Goal: Task Accomplishment & Management: Manage account settings

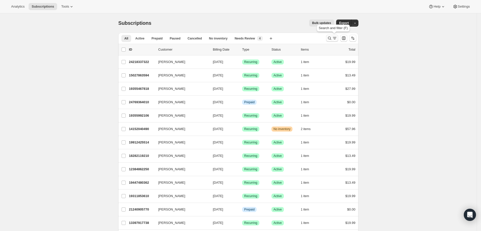
click at [332, 40] on icon "Search and filter results" at bounding box center [329, 38] width 5 height 5
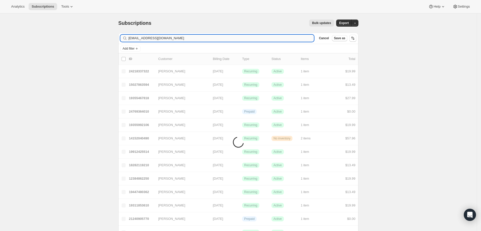
type input "kvega80@yahoo.com"
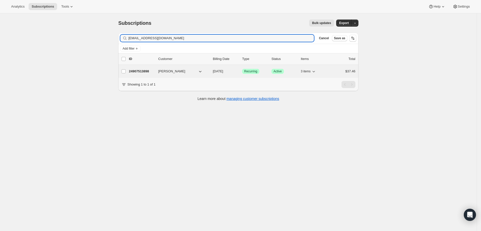
click at [152, 70] on p "24907513898" at bounding box center [141, 71] width 25 height 5
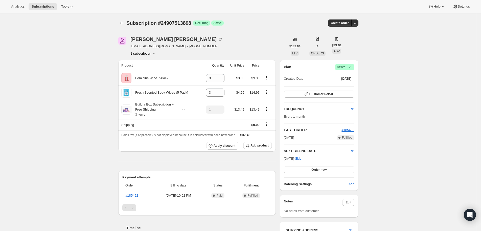
click at [225, 35] on div "Kelley Densford kvega80@yahoo.com · +19018285023 1 subscription $132.04 LTV 4 O…" at bounding box center [236, 187] width 244 height 317
click at [268, 111] on icon "Product actions" at bounding box center [266, 108] width 5 height 5
click at [268, 115] on button "Edit box" at bounding box center [269, 118] width 15 height 8
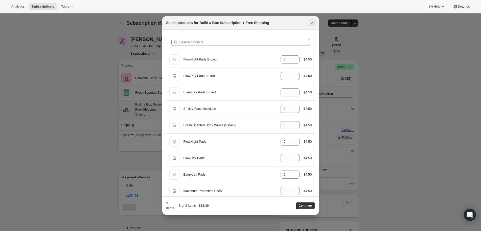
click at [311, 21] on icon "Close" at bounding box center [312, 22] width 5 height 5
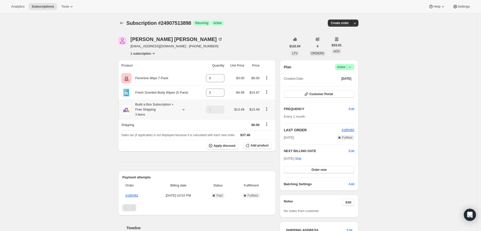
click at [414, 120] on div "Subscription #24907513898. This page is ready Subscription #24907513898 Success…" at bounding box center [238, 187] width 477 height 348
click at [373, 99] on div "Subscription #24907513898. This page is ready Subscription #24907513898 Success…" at bounding box center [238, 187] width 477 height 348
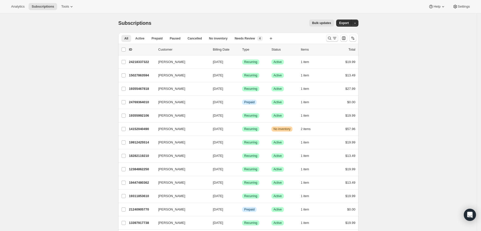
click at [331, 39] on icon "Search and filter results" at bounding box center [329, 38] width 5 height 5
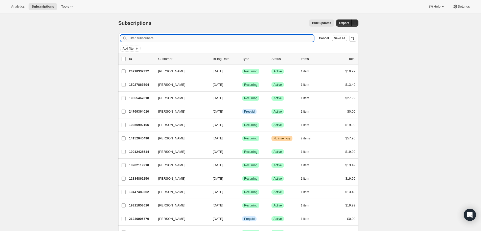
paste input "[URL][DOMAIN_NAME]"
type input "[URL][DOMAIN_NAME]"
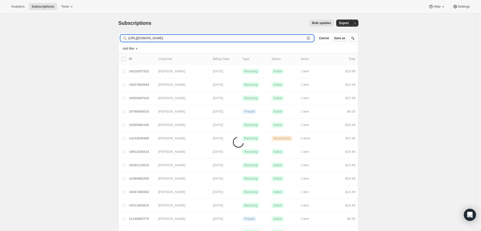
click at [272, 36] on input "[URL][DOMAIN_NAME]" at bounding box center [216, 38] width 177 height 7
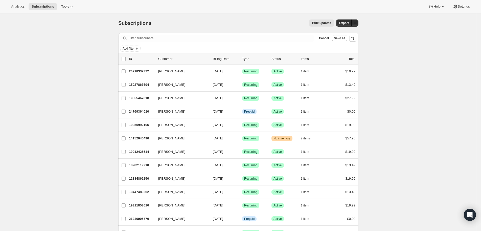
click at [127, 38] on icon at bounding box center [124, 38] width 5 height 5
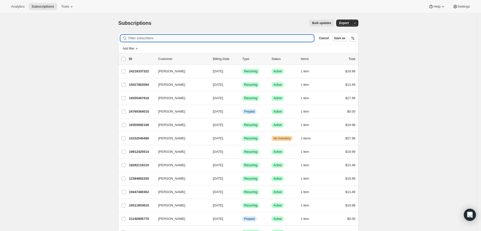
click at [136, 38] on input "Filter subscribers" at bounding box center [221, 38] width 186 height 7
paste input "[EMAIL_ADDRESS][PERSON_NAME][DOMAIN_NAME]"
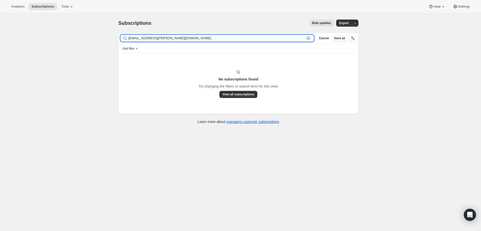
click at [180, 41] on input "[EMAIL_ADDRESS][PERSON_NAME][DOMAIN_NAME]" at bounding box center [216, 38] width 177 height 7
paste input "[PERSON_NAME]"
type input "[PERSON_NAME]"
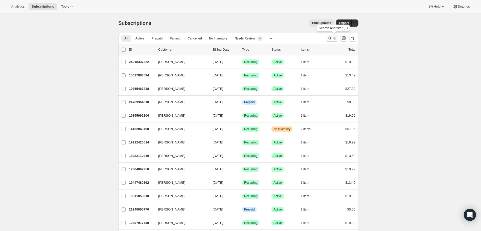
click at [332, 38] on icon "Search and filter results" at bounding box center [329, 38] width 5 height 5
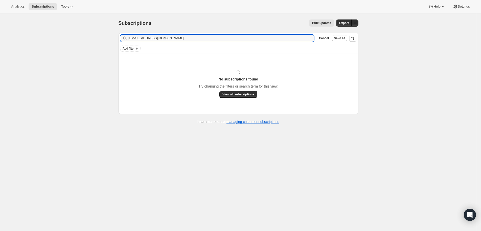
type input "kig72@att.net"
click at [134, 37] on input "kig72@att.net" at bounding box center [216, 38] width 177 height 7
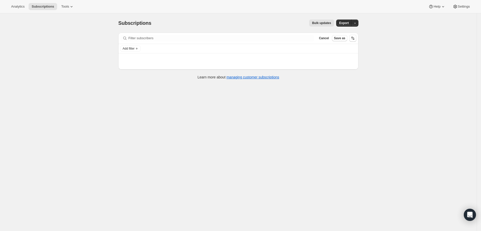
click at [148, 42] on div "Filter subscribers Cancel Save as" at bounding box center [238, 38] width 240 height 11
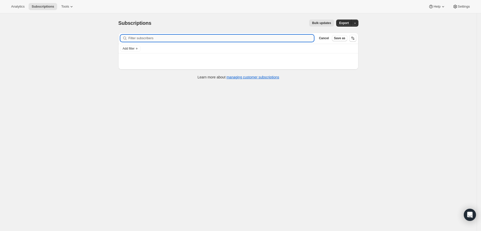
click at [148, 40] on input "Filter subscribers" at bounding box center [221, 38] width 186 height 7
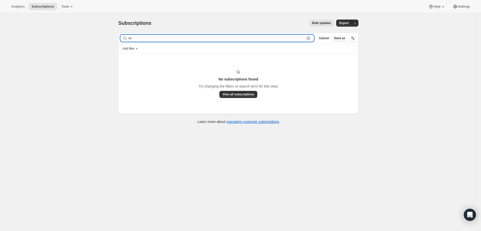
type input "x"
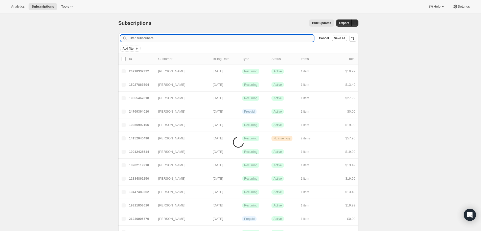
paste input "Karen Gibson"
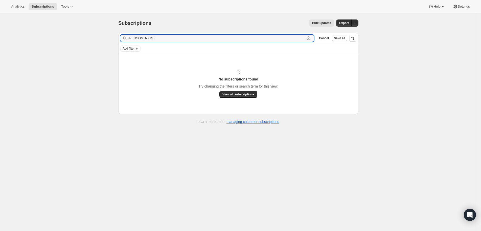
type input "Karen Gibson"
click at [143, 36] on input "Karen Gibson" at bounding box center [216, 38] width 177 height 7
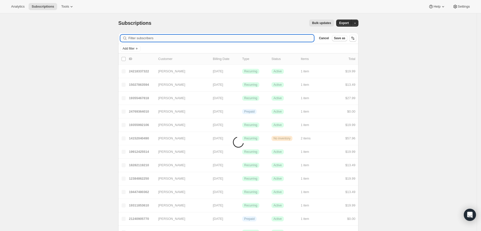
paste input "kig72@att.net"
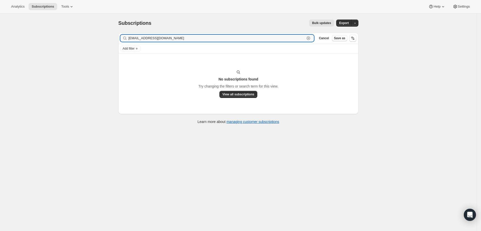
type input "kig72@att.net"
